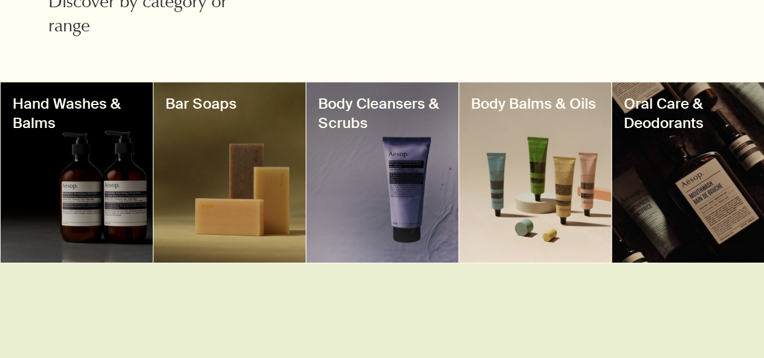
scroll to position [496, 0]
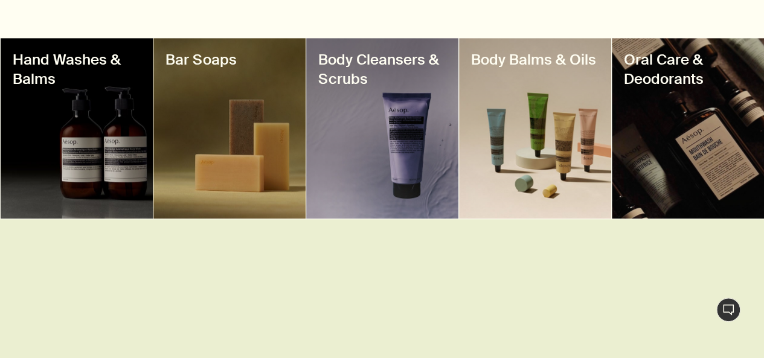
click at [80, 142] on div at bounding box center [77, 128] width 152 height 181
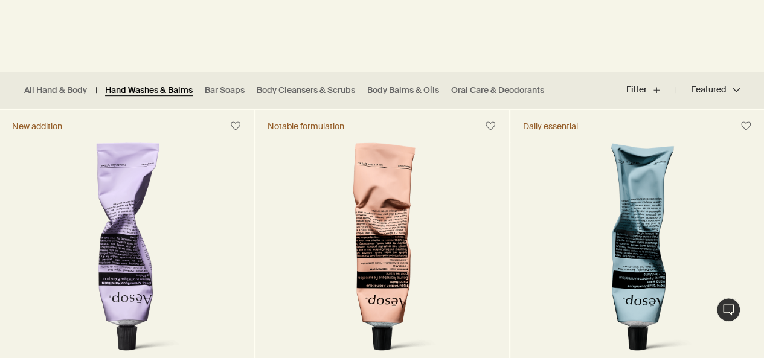
click at [138, 92] on link "Hand Washes & Balms" at bounding box center [149, 90] width 88 height 11
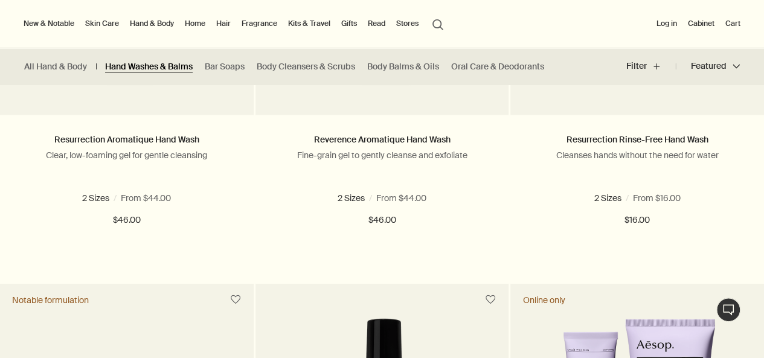
scroll to position [915, 0]
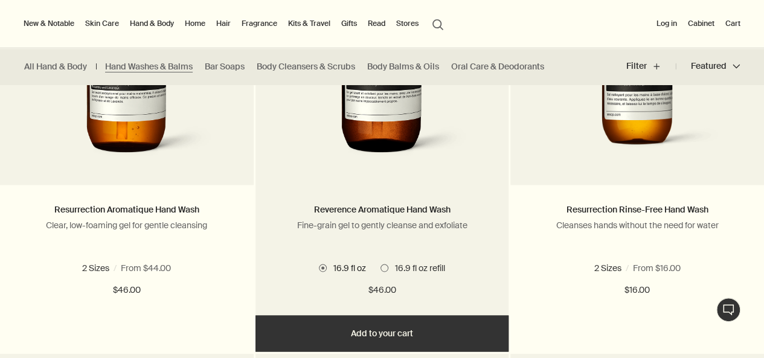
click at [374, 145] on img at bounding box center [382, 54] width 181 height 223
